Goal: Information Seeking & Learning: Learn about a topic

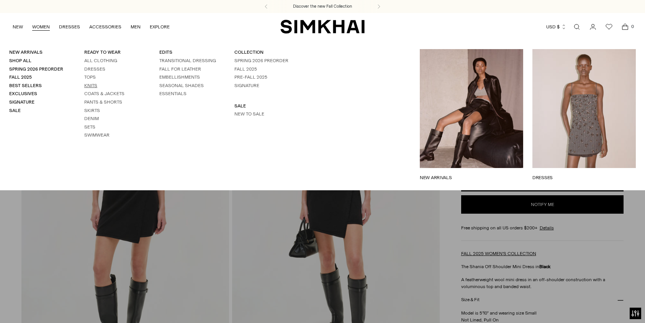
click at [94, 84] on link "Knits" at bounding box center [90, 85] width 13 height 5
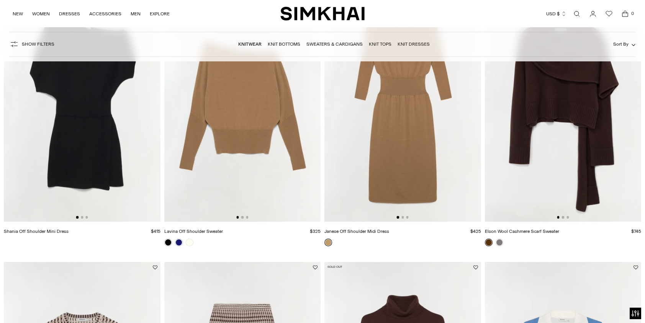
scroll to position [38, 0]
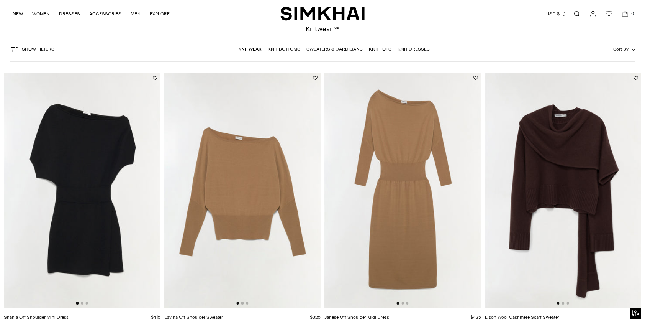
click at [563, 159] on img at bounding box center [563, 189] width 157 height 235
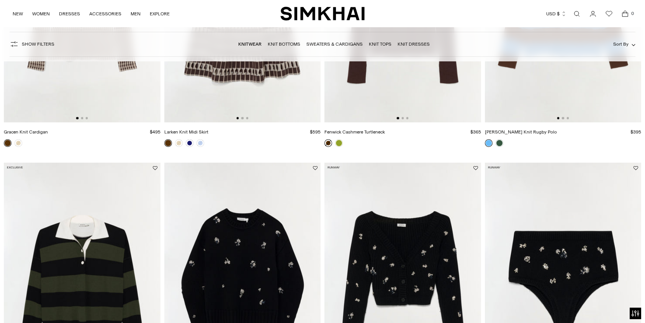
scroll to position [345, 0]
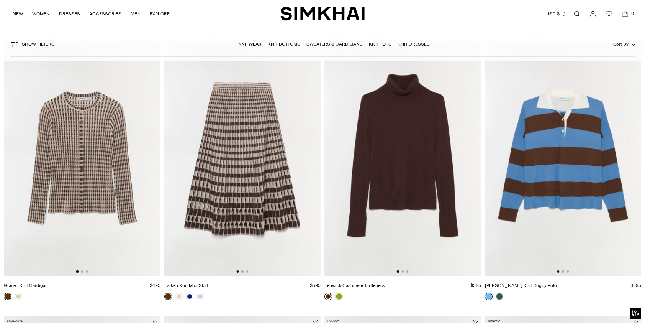
click at [553, 169] on img at bounding box center [563, 158] width 157 height 235
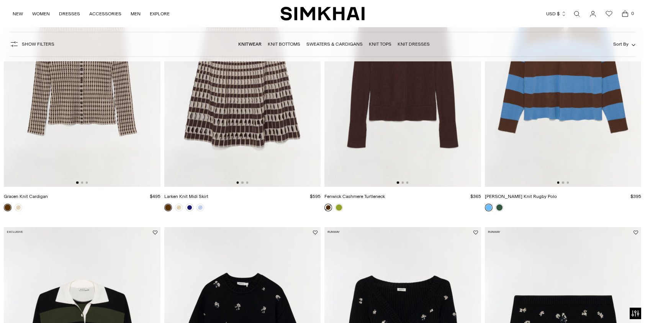
scroll to position [536, 0]
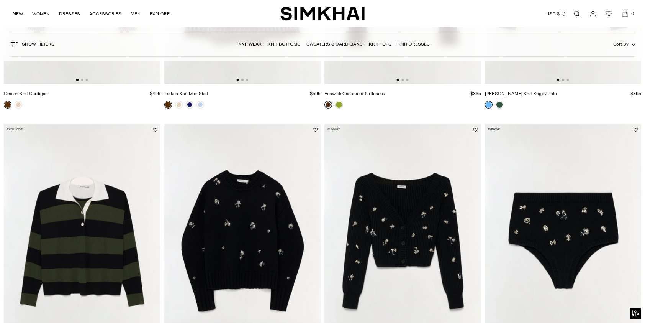
click at [80, 214] on img at bounding box center [82, 241] width 157 height 235
click at [423, 217] on img at bounding box center [403, 241] width 157 height 235
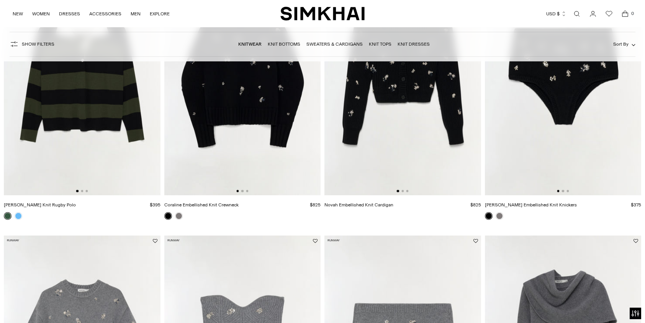
scroll to position [843, 0]
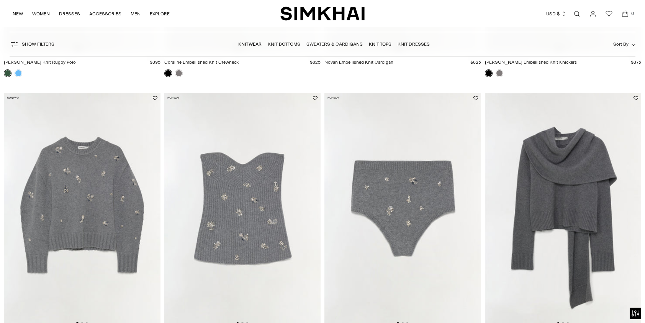
click at [83, 204] on img at bounding box center [82, 210] width 157 height 235
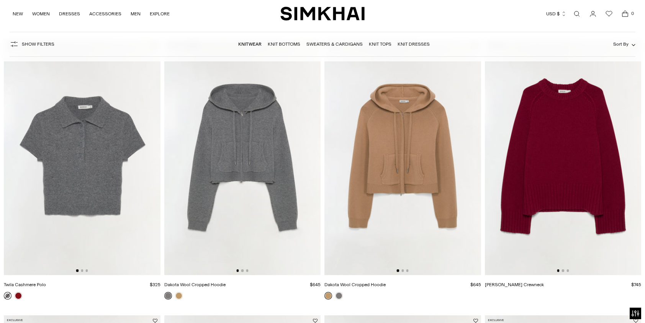
scroll to position [1150, 0]
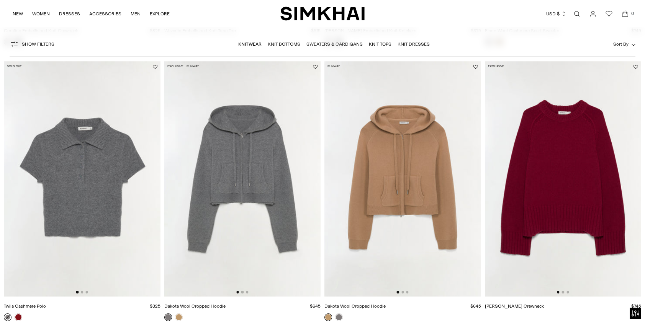
click at [571, 159] on img at bounding box center [563, 178] width 157 height 235
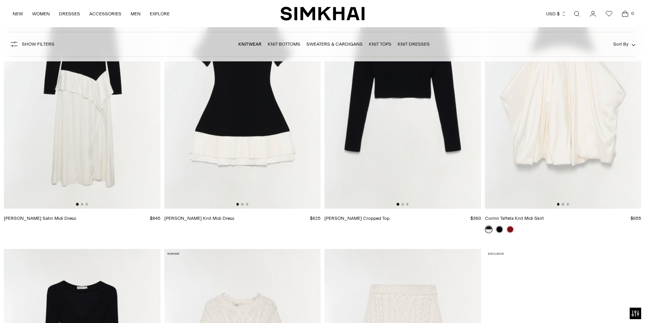
scroll to position [2567, 0]
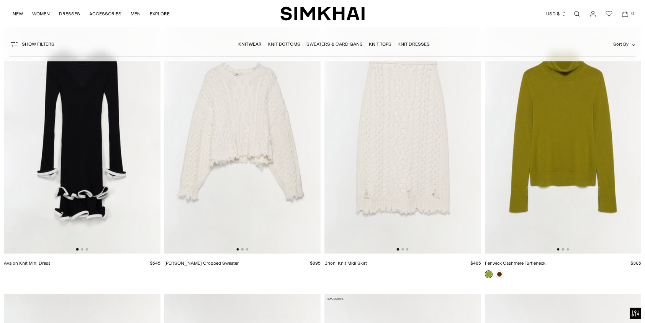
click at [265, 125] on img at bounding box center [242, 136] width 157 height 235
click at [389, 152] on img at bounding box center [403, 136] width 157 height 235
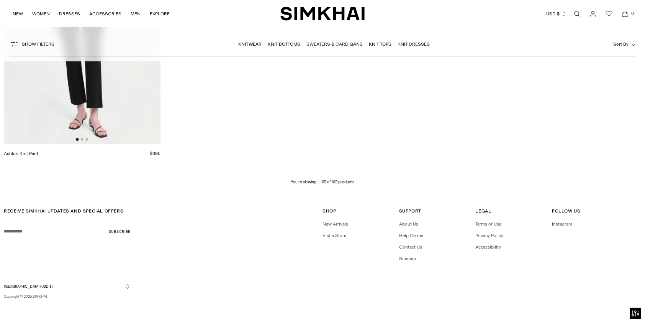
scroll to position [7629, 0]
click at [22, 11] on link "NEW" at bounding box center [18, 13] width 10 height 17
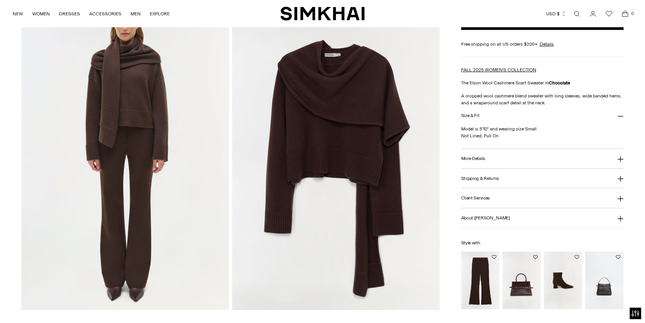
scroll to position [690, 0]
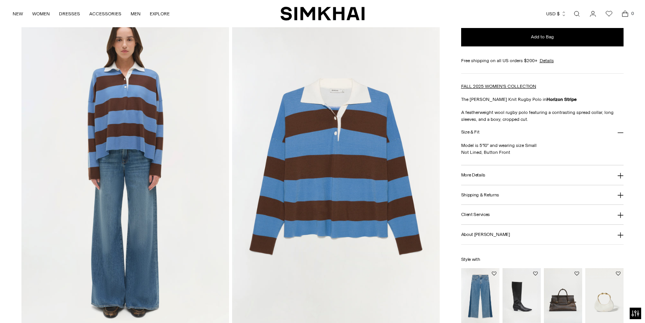
scroll to position [651, 0]
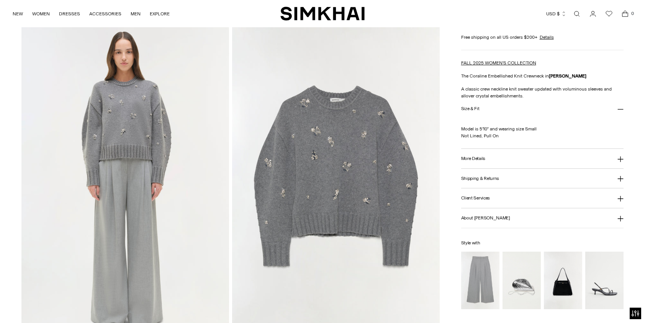
scroll to position [805, 0]
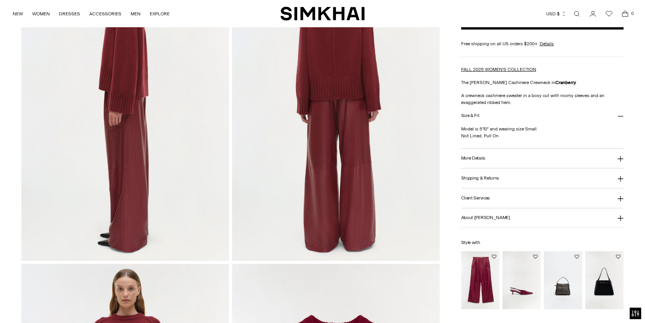
scroll to position [651, 0]
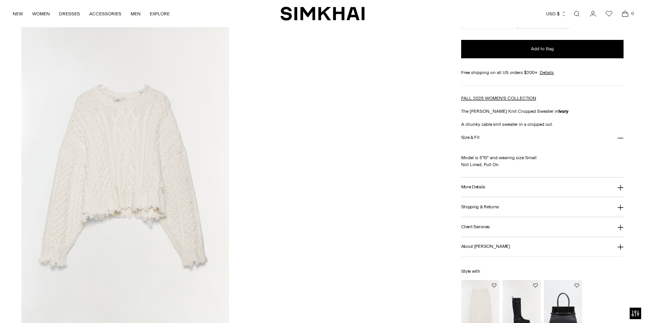
scroll to position [958, 0]
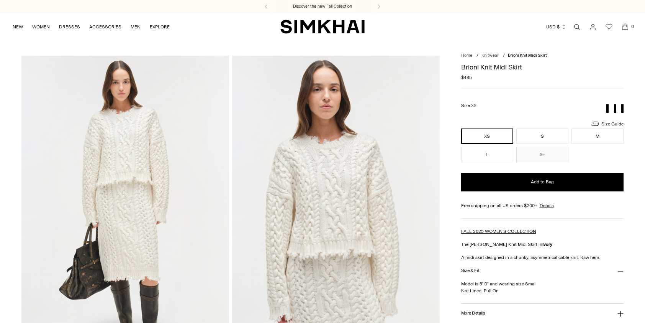
scroll to position [153, 0]
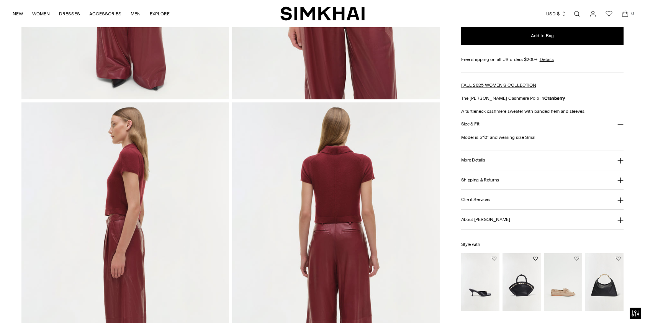
scroll to position [498, 0]
